Goal: Transaction & Acquisition: Purchase product/service

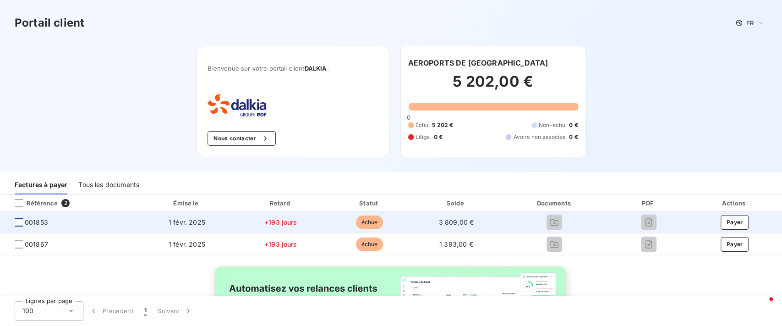
click at [21, 224] on div at bounding box center [19, 222] width 8 height 8
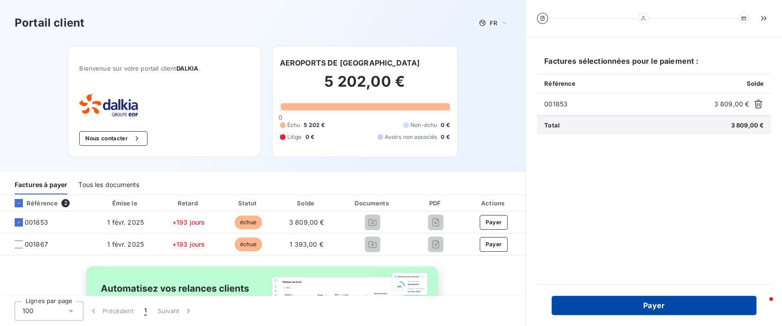
click at [620, 304] on button "Payer" at bounding box center [653, 304] width 205 height 19
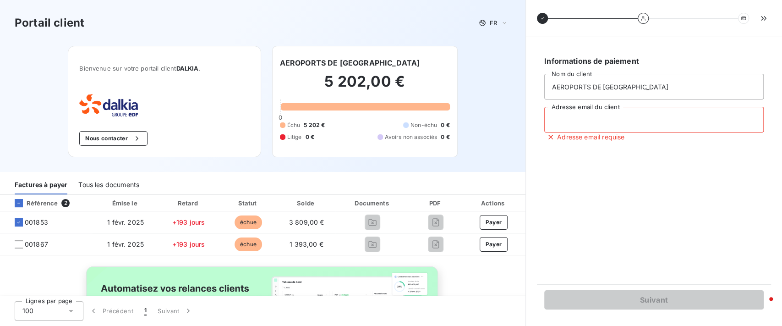
click at [582, 119] on input "Adresse email du client" at bounding box center [653, 120] width 219 height 26
type input "antoine@gmail.com"
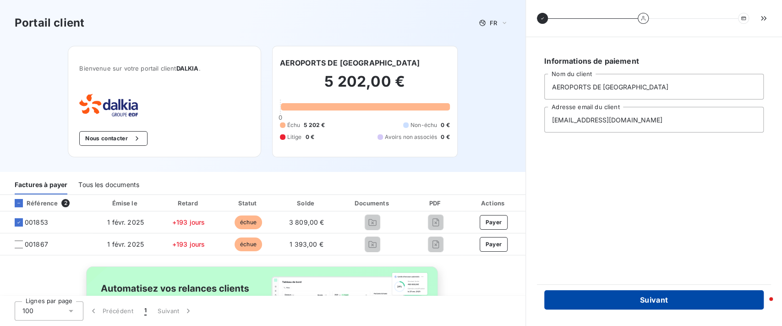
click at [627, 295] on button "Suivant" at bounding box center [653, 299] width 219 height 19
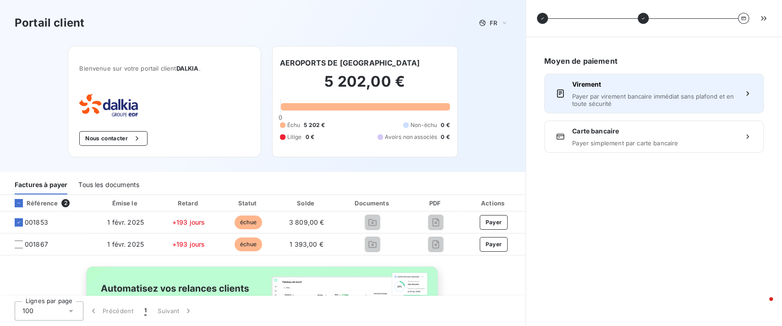
click at [597, 89] on div "Virement Payer par virement bancaire immédiat sans plafond et en toute sécurité" at bounding box center [653, 93] width 163 height 27
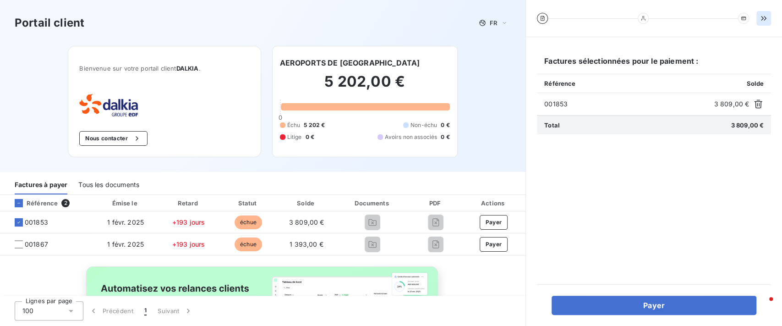
click at [762, 13] on button "button" at bounding box center [763, 18] width 15 height 15
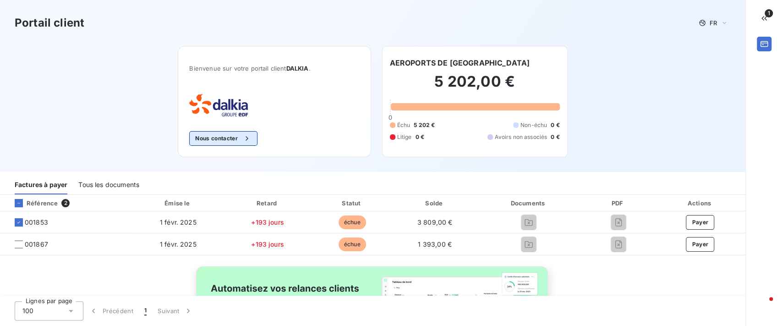
click at [210, 135] on button "Nous contacter" at bounding box center [223, 138] width 68 height 15
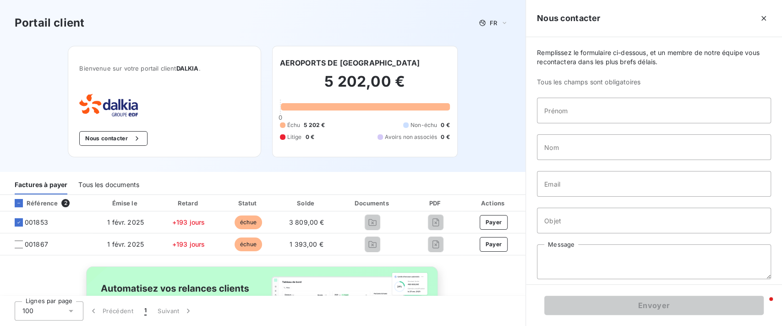
scroll to position [5, 0]
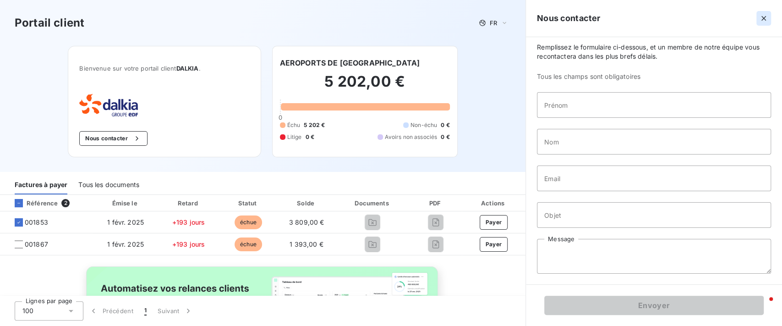
click at [762, 16] on icon "button" at bounding box center [763, 18] width 9 height 9
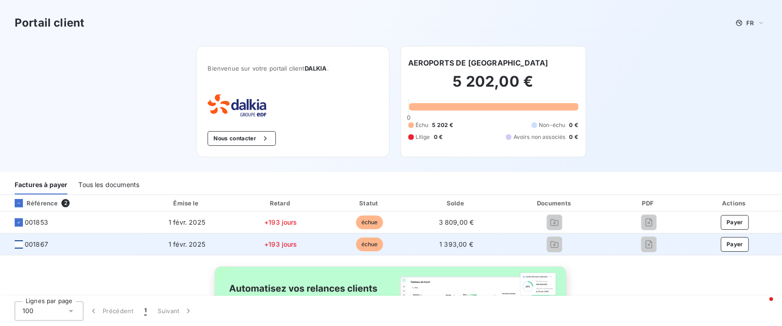
click at [18, 240] on div at bounding box center [19, 244] width 8 height 8
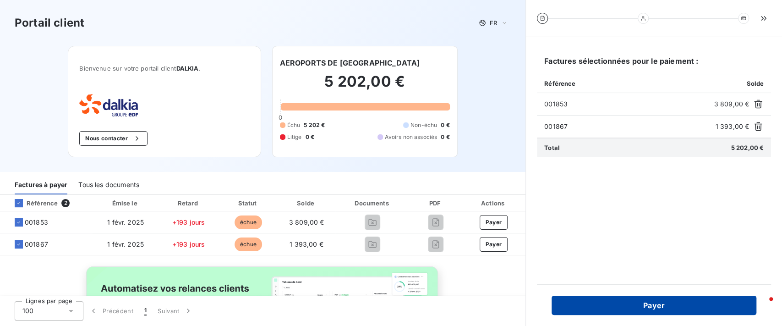
click at [640, 302] on button "Payer" at bounding box center [653, 304] width 205 height 19
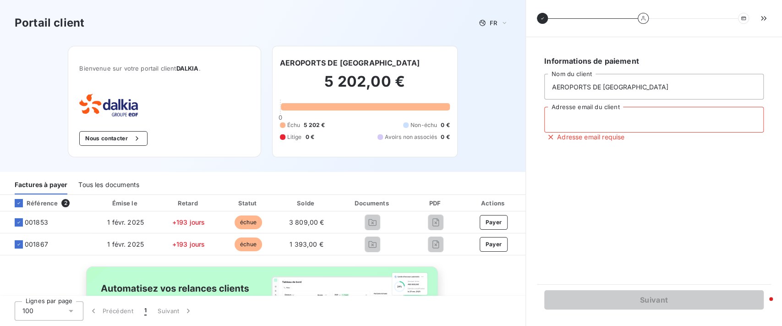
click at [590, 116] on input "Adresse email du client" at bounding box center [653, 120] width 219 height 26
drag, startPoint x: 608, startPoint y: 123, endPoint x: 497, endPoint y: 108, distance: 111.8
click at [497, 108] on div "Portail client FR Bienvenue sur votre portail client DALKIA . Nous contacter AE…" at bounding box center [391, 163] width 782 height 326
type input "antoine@gmaine"
